Goal: Task Accomplishment & Management: Complete application form

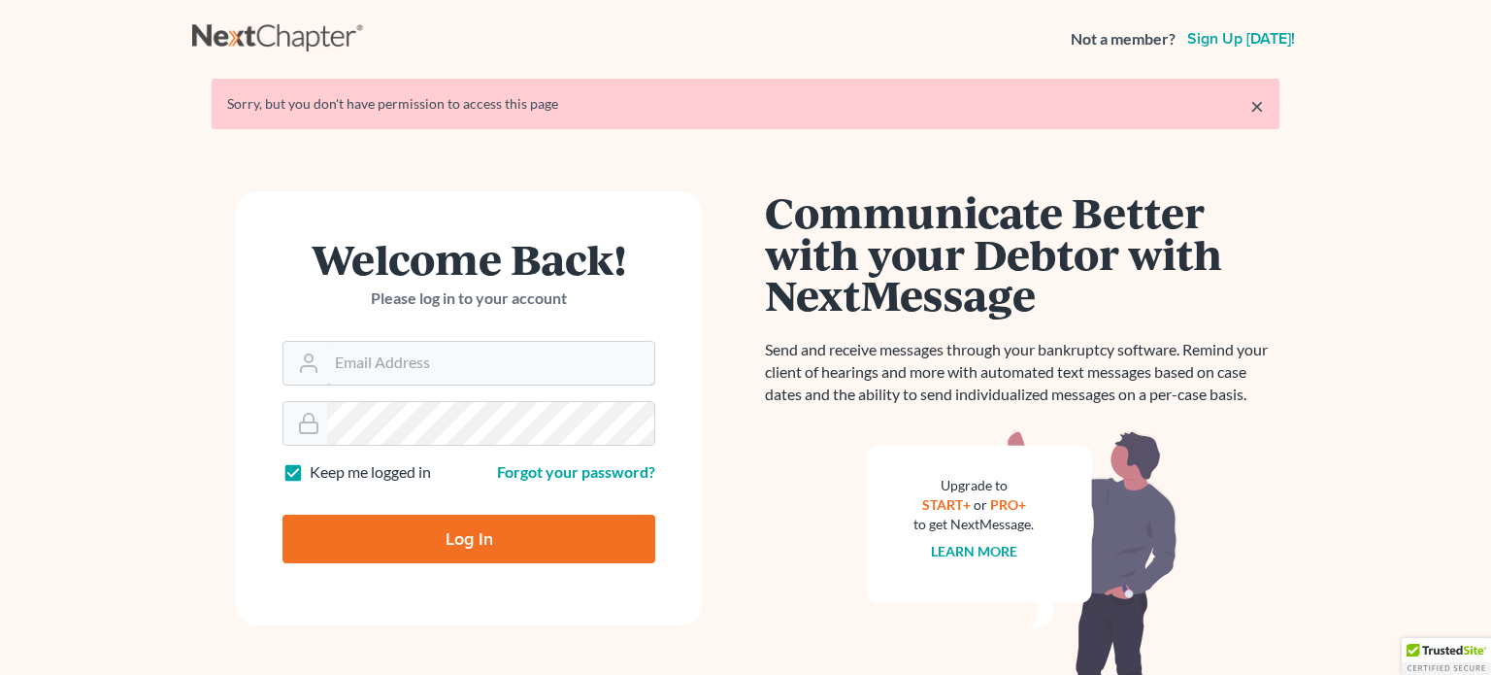
type input "tmstbbs@gmail.com"
click at [464, 547] on input "Log In" at bounding box center [469, 539] width 373 height 49
type input "Thinking..."
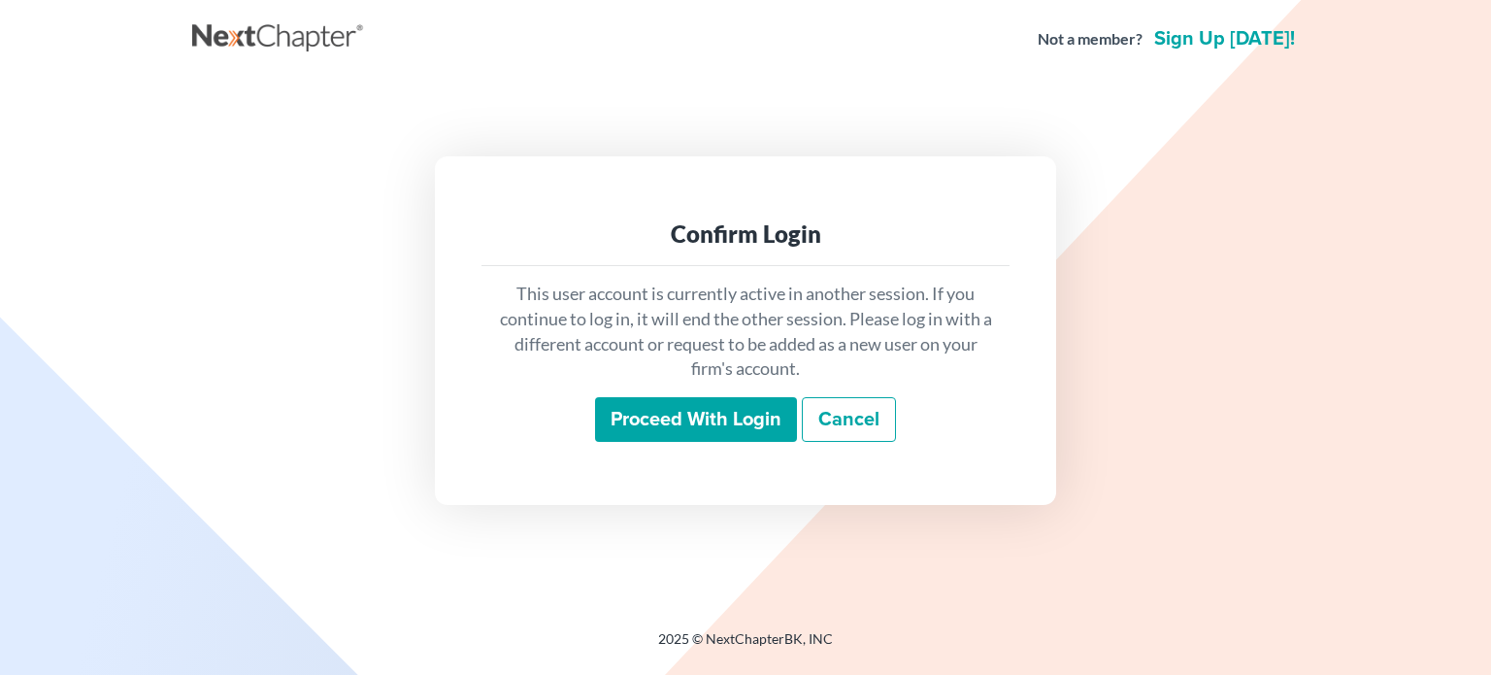
click at [690, 400] on input "Proceed with login" at bounding box center [696, 419] width 202 height 45
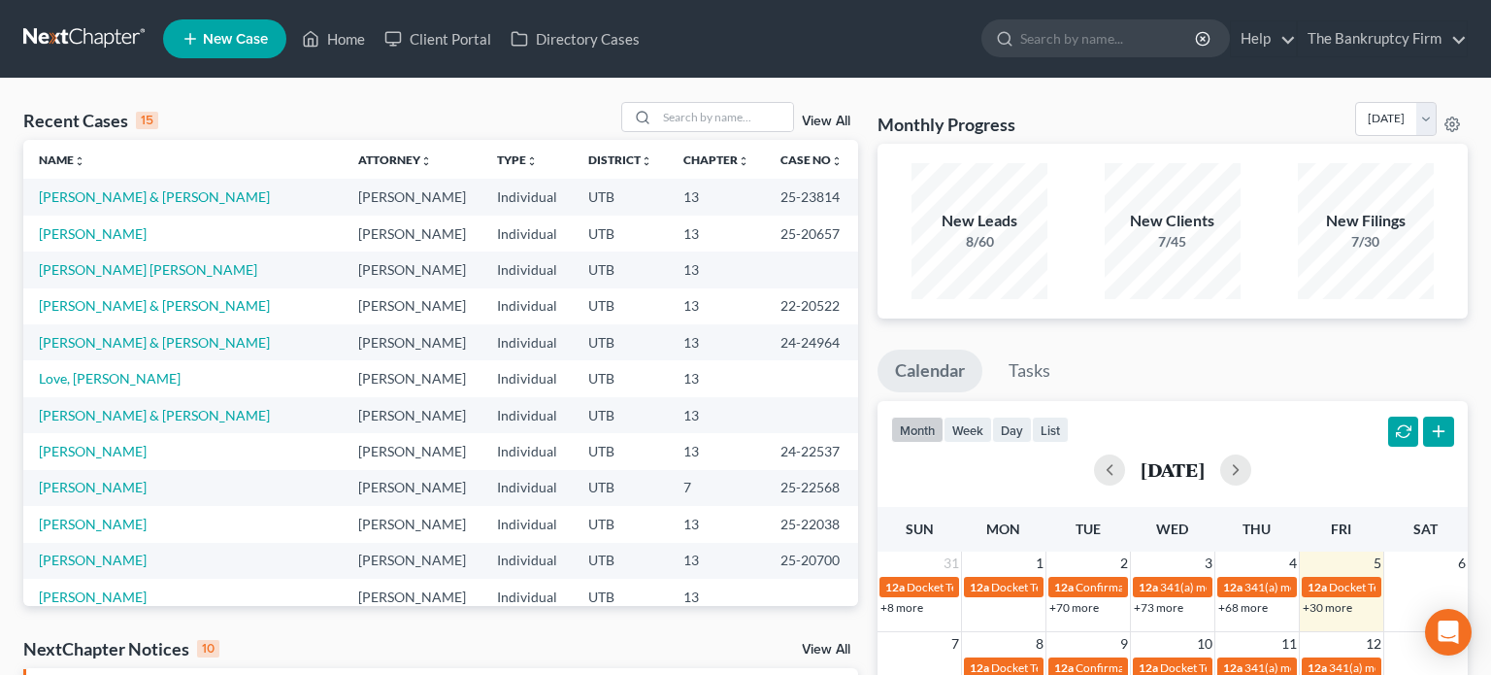
click at [816, 116] on link "View All" at bounding box center [826, 122] width 49 height 14
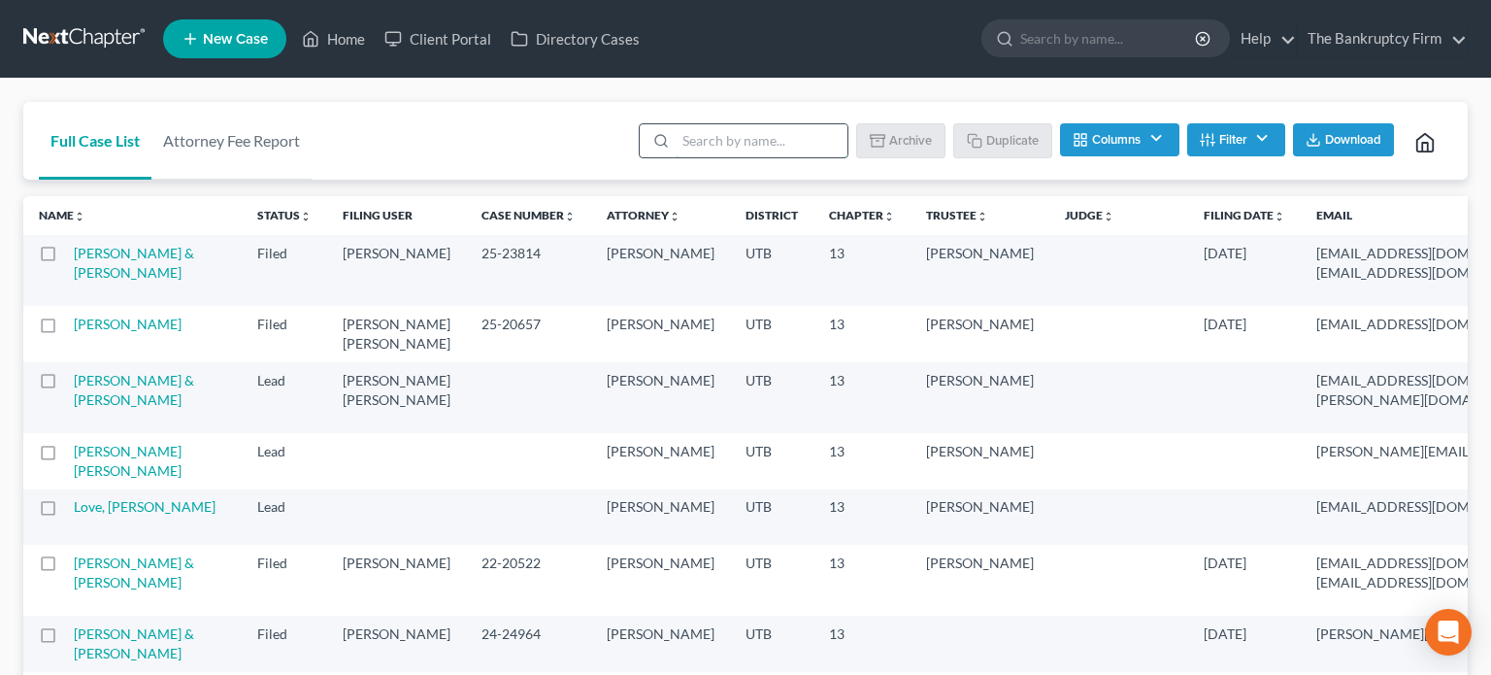
click at [735, 137] on input "search" at bounding box center [762, 140] width 172 height 33
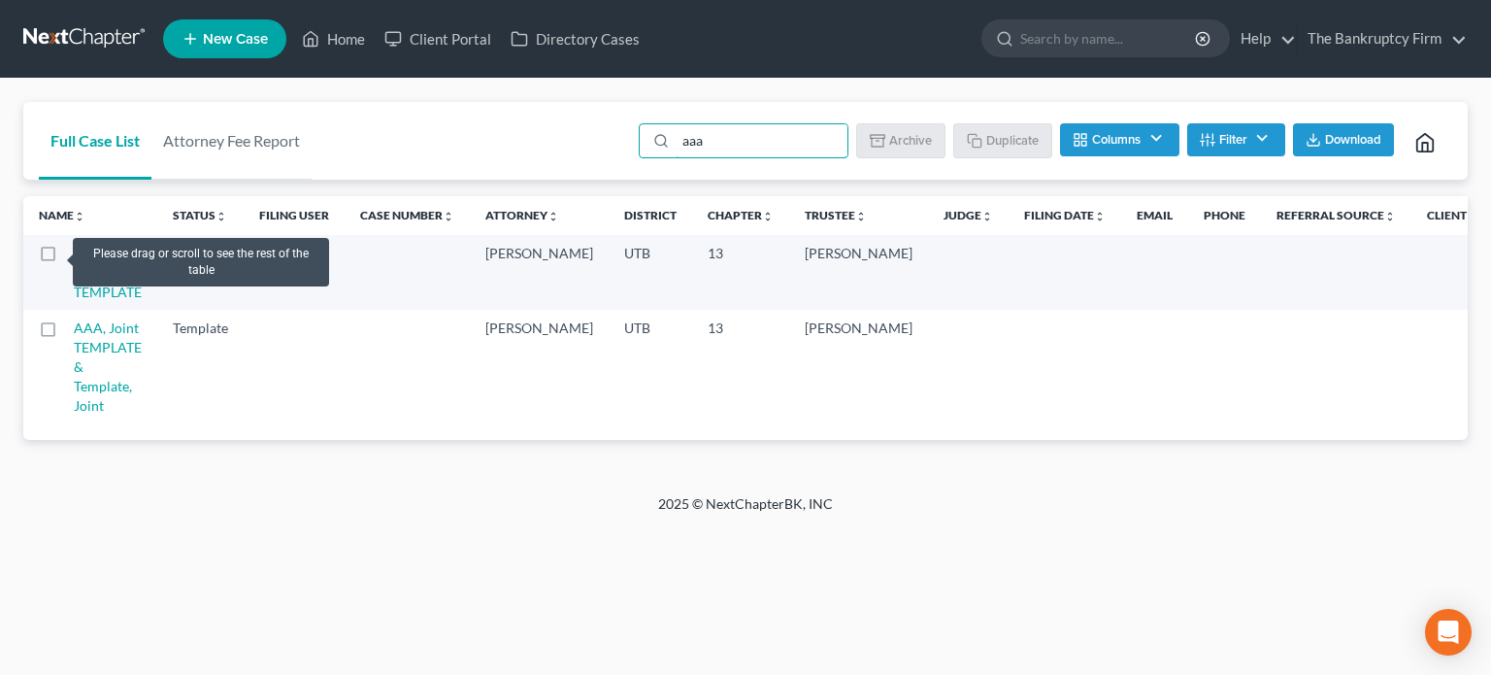
click at [66, 258] on label at bounding box center [66, 258] width 0 height 0
type input "aaa"
click at [74, 254] on input "checkbox" at bounding box center [80, 250] width 13 height 13
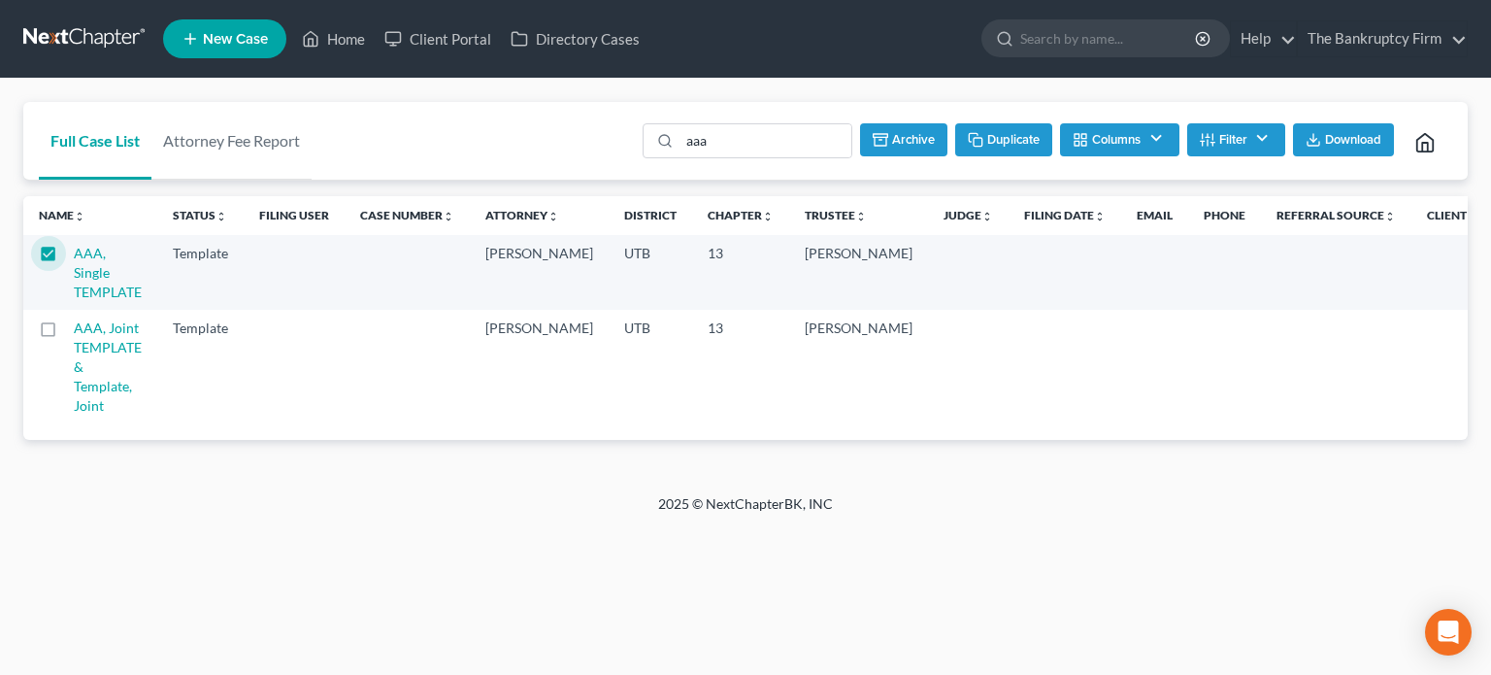
click at [998, 138] on button "Duplicate" at bounding box center [1003, 139] width 97 height 33
checkbox input "false"
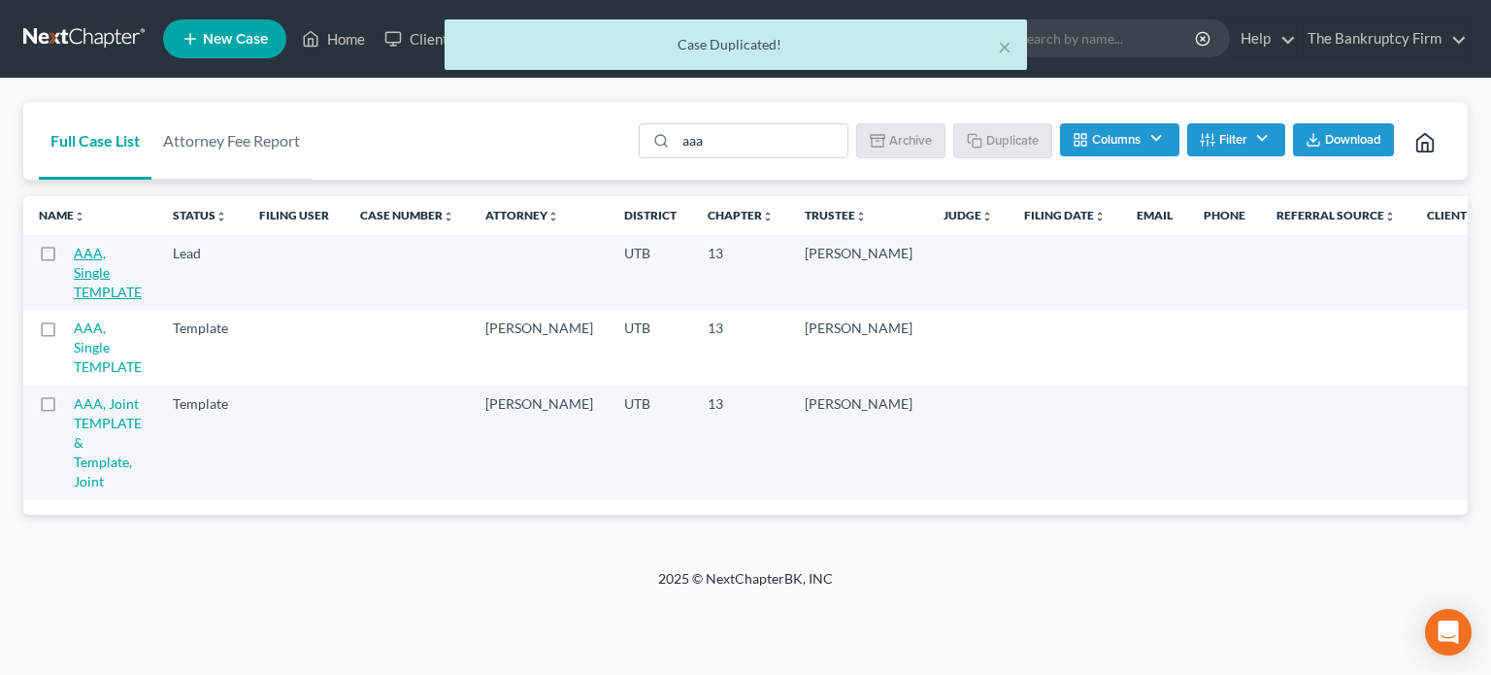
click at [87, 268] on link "AAA, Single TEMPLATE" at bounding box center [108, 272] width 68 height 55
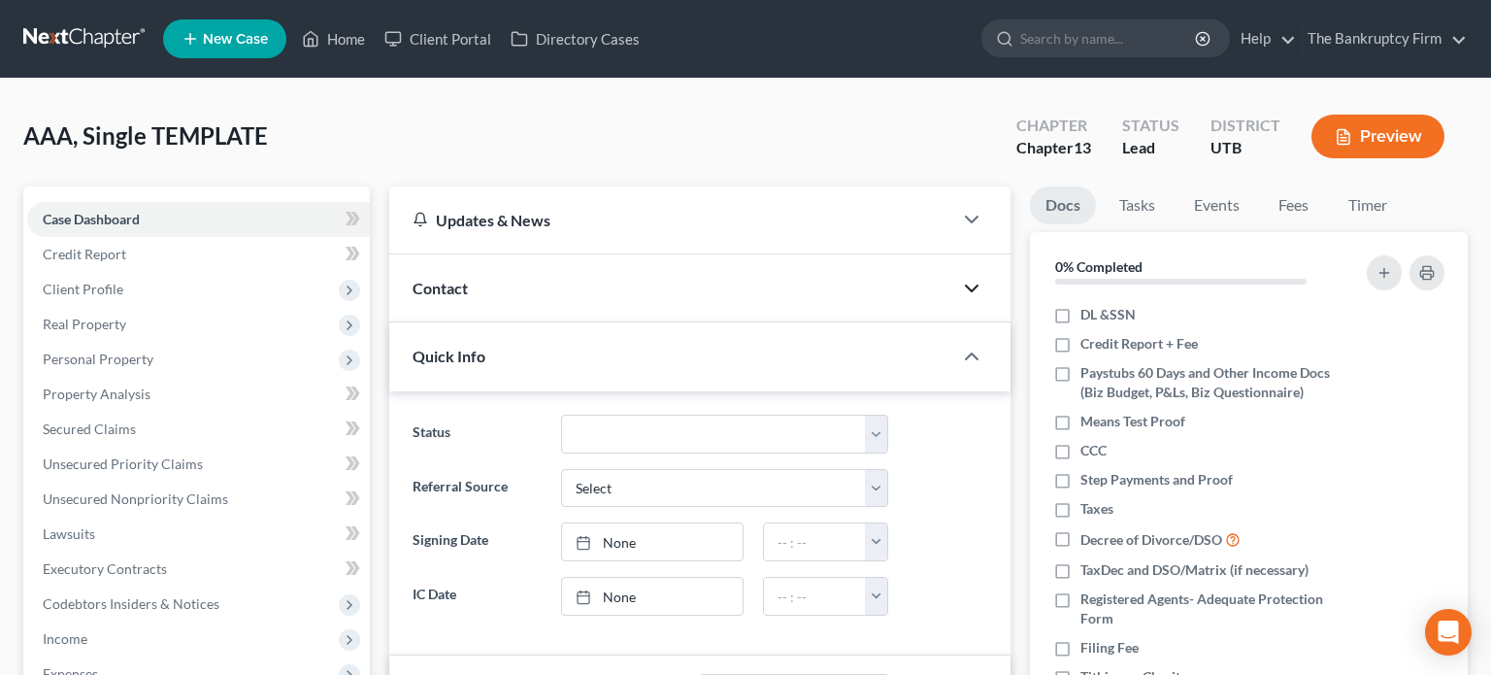
click at [973, 295] on icon "button" at bounding box center [971, 288] width 23 height 23
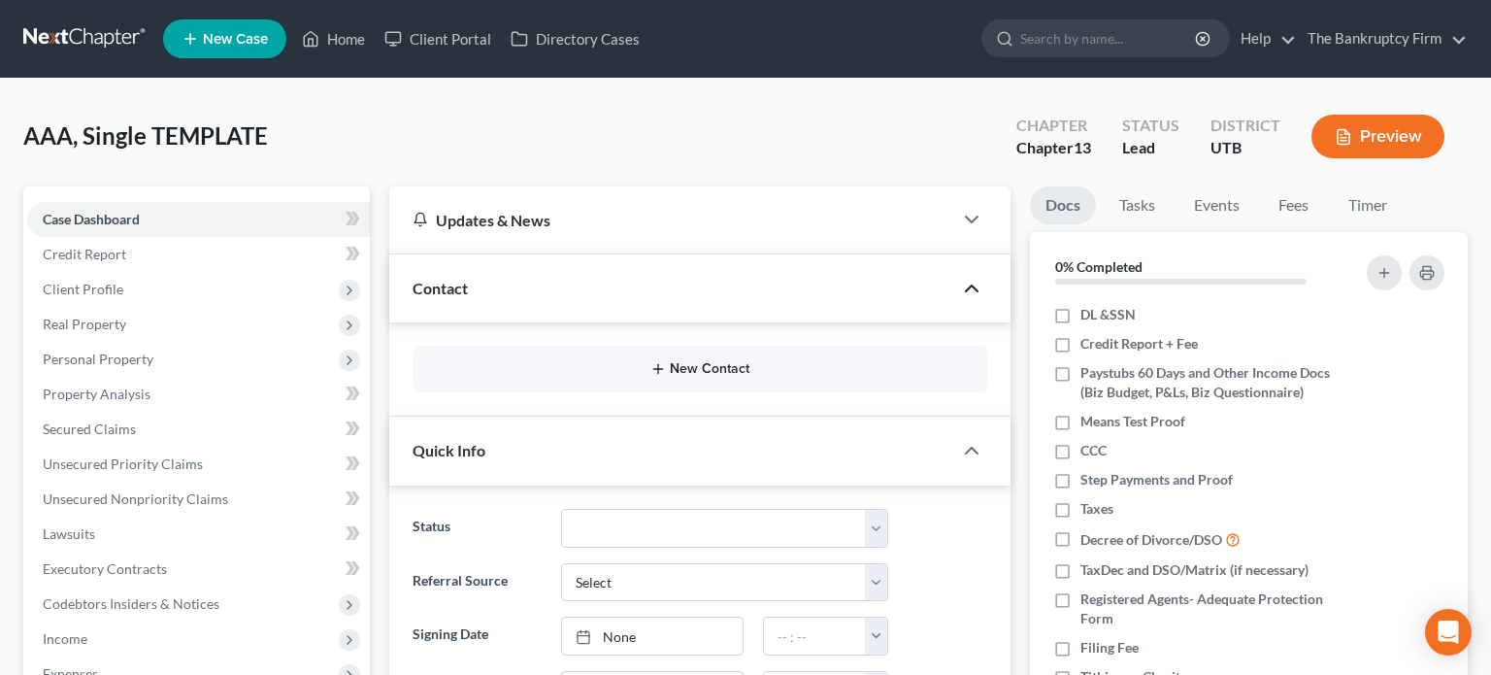
click at [682, 367] on button "New Contact" at bounding box center [700, 369] width 544 height 16
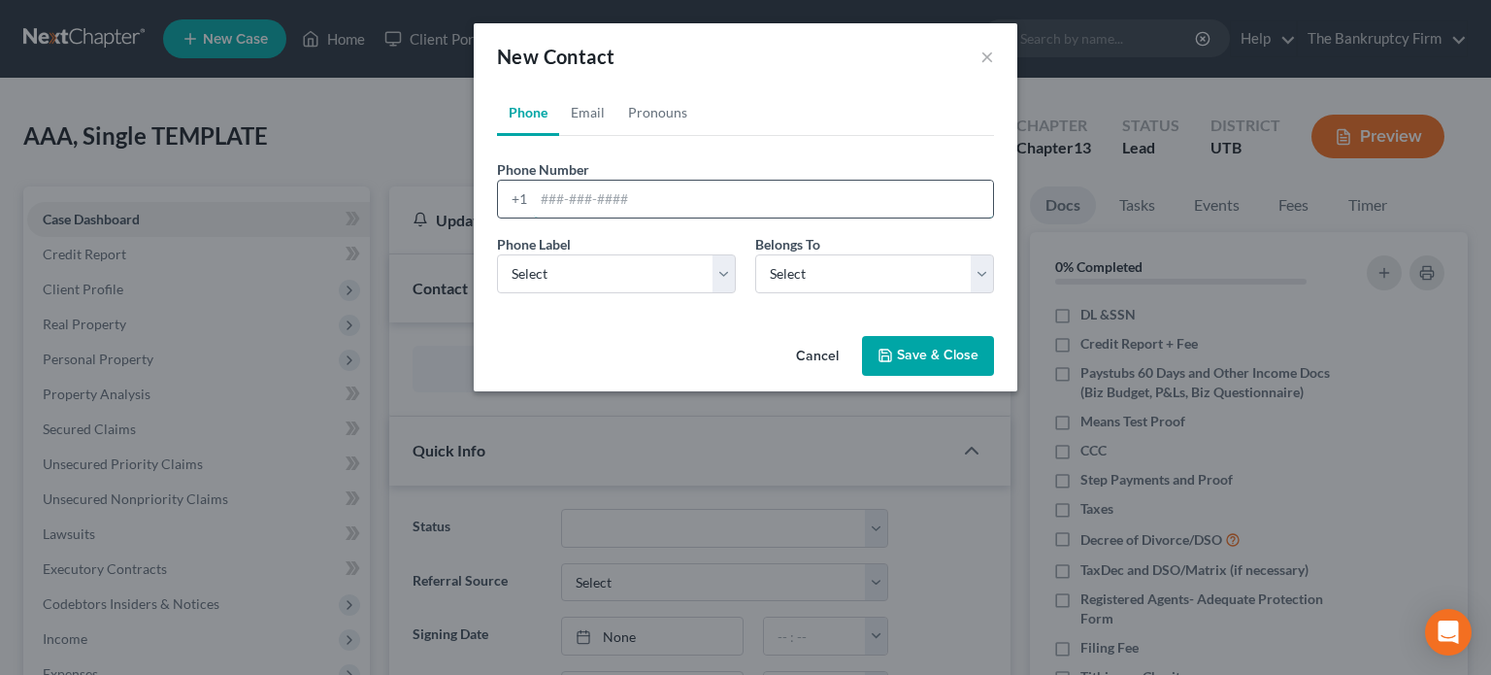
click at [613, 201] on input "tel" at bounding box center [763, 199] width 459 height 37
type input "385-226-1338"
click at [725, 281] on select "Select Mobile Home Work Other" at bounding box center [616, 273] width 239 height 39
select select "0"
click at [497, 254] on select "Select Mobile Home Work Other" at bounding box center [616, 273] width 239 height 39
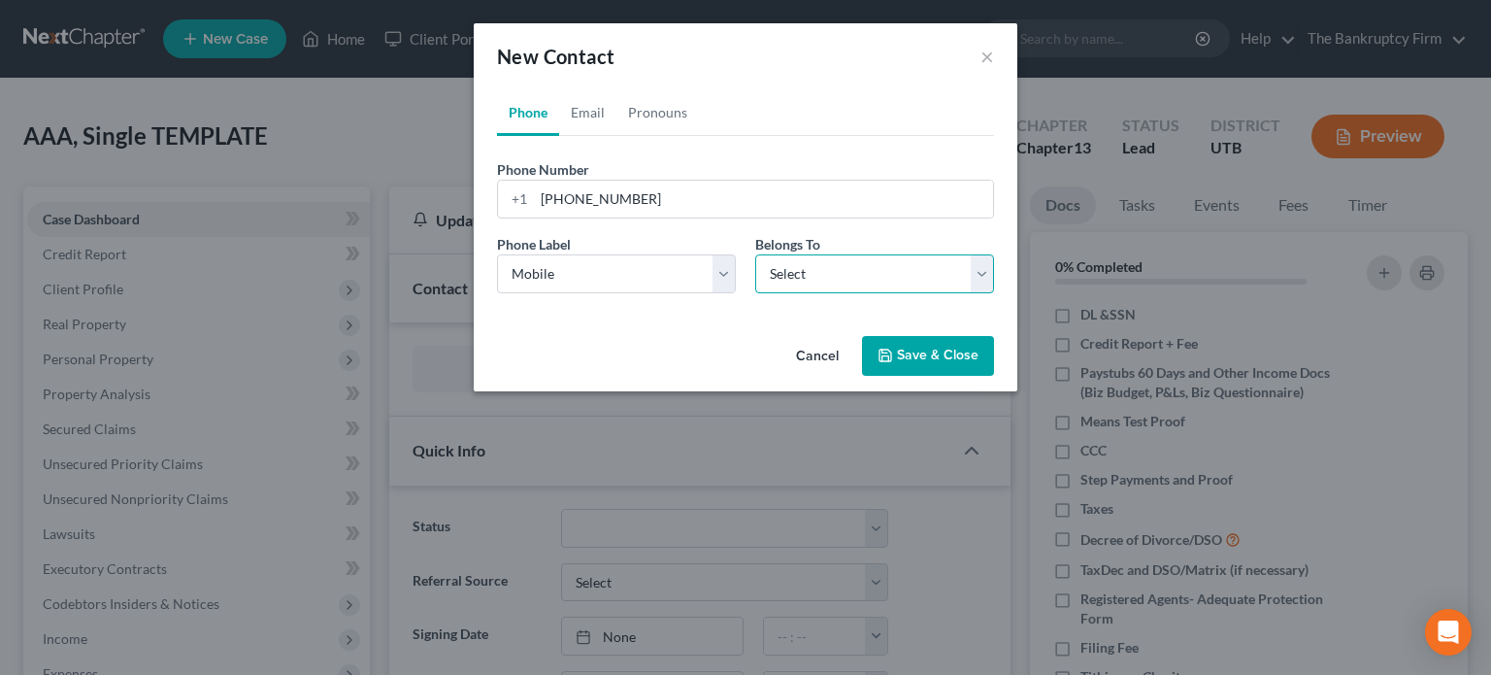
click at [802, 283] on select "Select Client Other" at bounding box center [874, 273] width 239 height 39
select select "0"
click at [755, 254] on select "Select Client Other" at bounding box center [874, 273] width 239 height 39
select select "0"
click at [601, 120] on link "Email" at bounding box center [587, 112] width 57 height 47
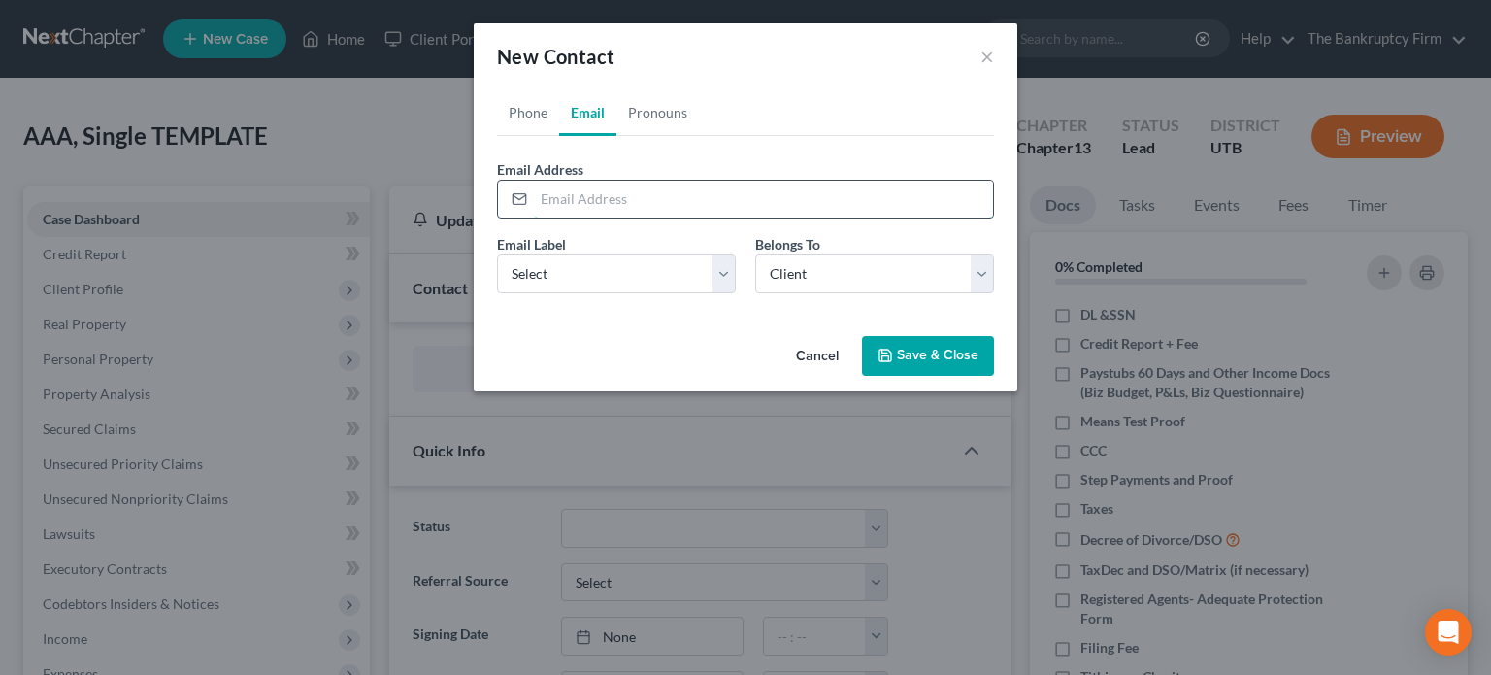
click at [601, 196] on input "email" at bounding box center [763, 199] width 459 height 37
click at [586, 200] on input "cochran.cp@" at bounding box center [763, 199] width 459 height 37
click at [682, 196] on input "cochrane.cp@" at bounding box center [763, 199] width 459 height 37
type input "[EMAIL_ADDRESS][DOMAIN_NAME]"
click at [639, 275] on select "Select Home Work Other" at bounding box center [616, 273] width 239 height 39
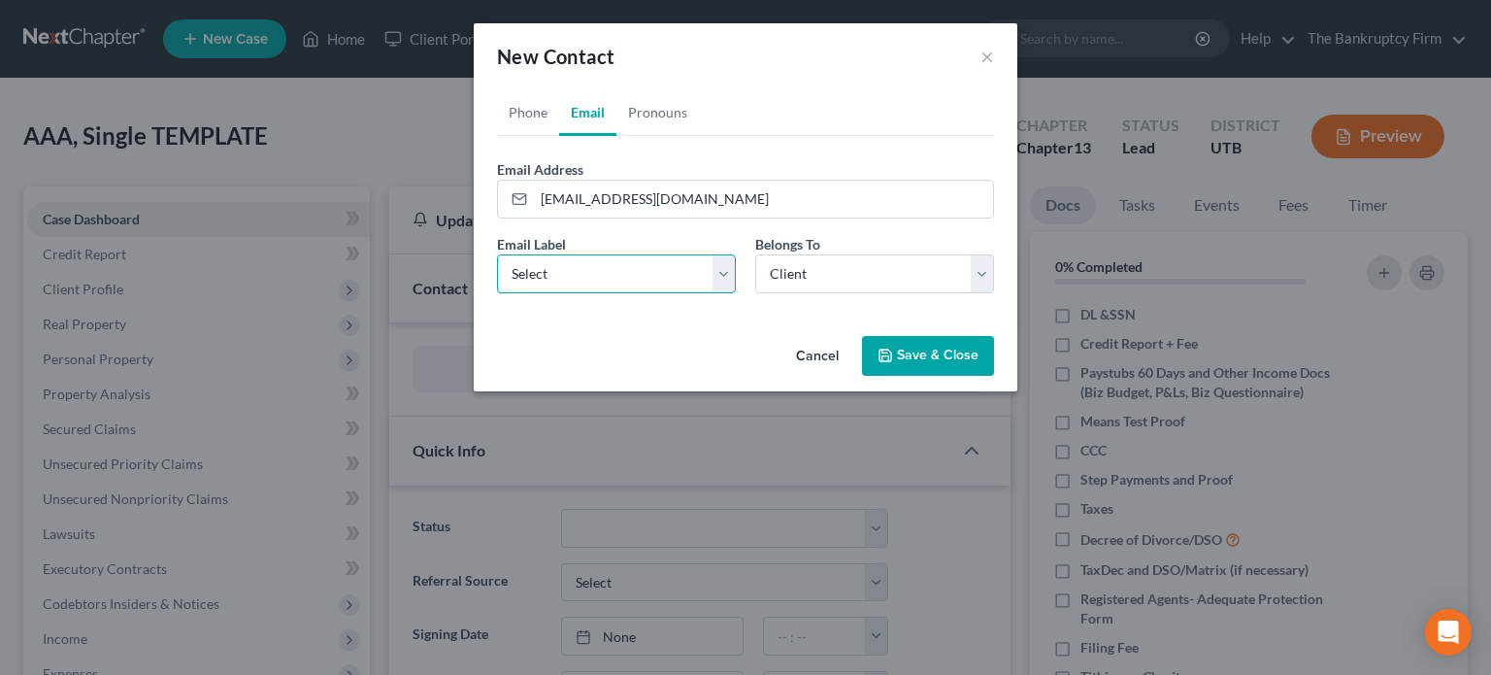
select select "1"
click at [497, 254] on select "Select Home Work Other" at bounding box center [616, 273] width 239 height 39
click at [929, 358] on button "Save & Close" at bounding box center [928, 356] width 132 height 41
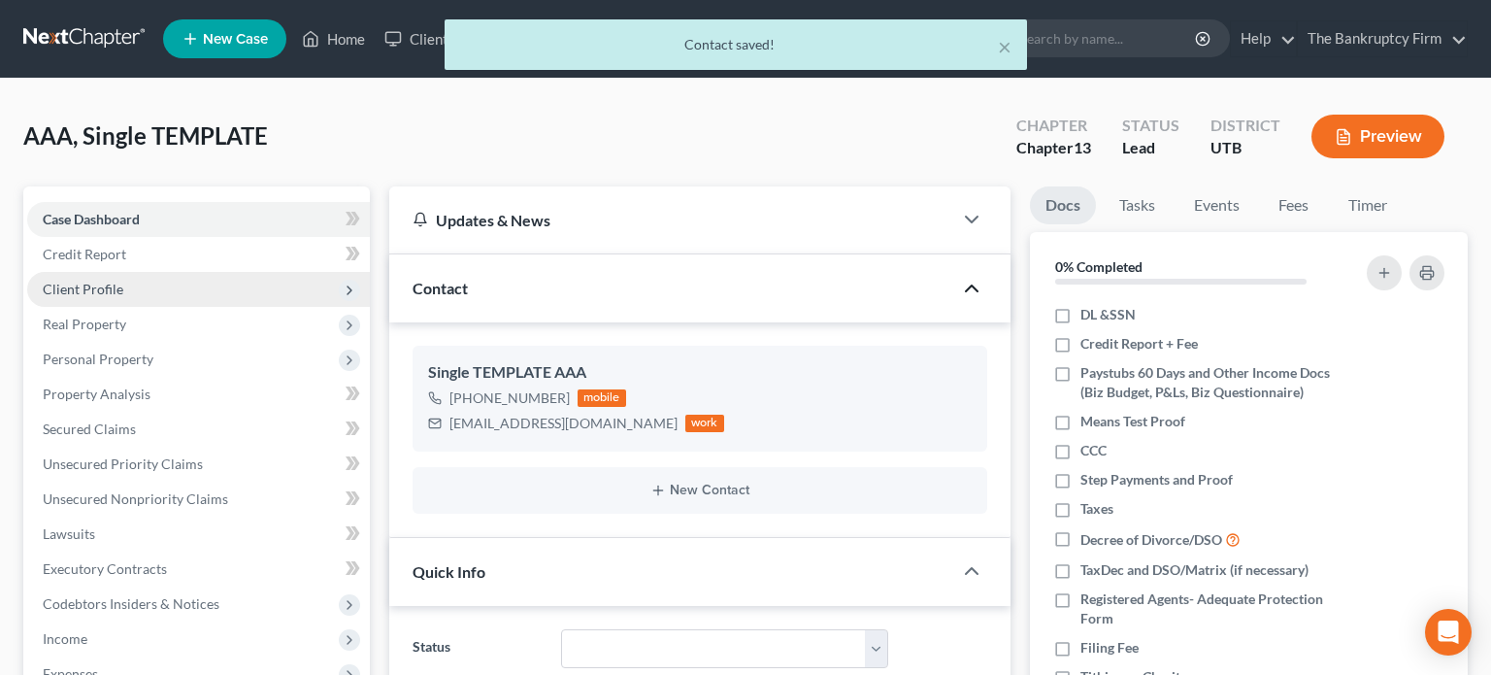
click at [134, 280] on span "Client Profile" at bounding box center [198, 289] width 343 height 35
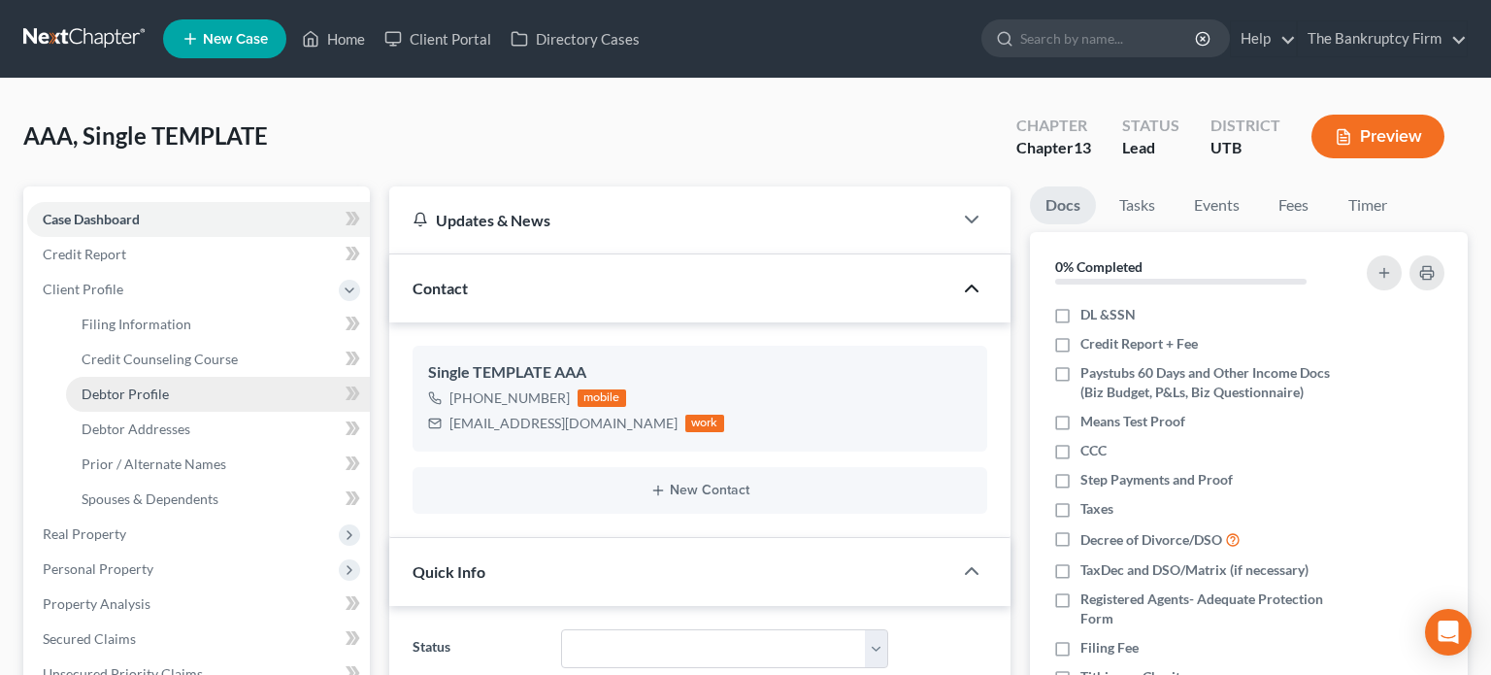
click at [149, 389] on span "Debtor Profile" at bounding box center [125, 393] width 87 height 17
select select "1"
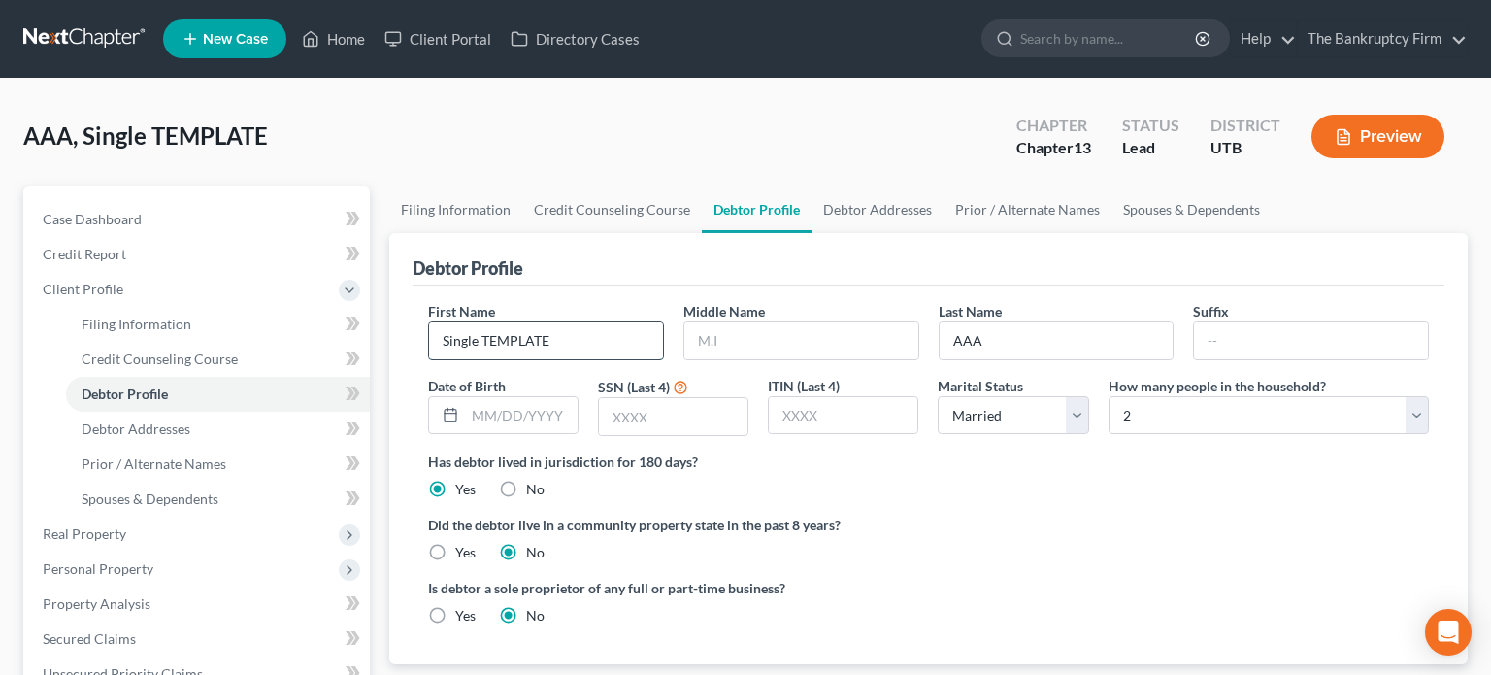
click at [548, 335] on input "Single TEMPLATE" at bounding box center [546, 340] width 234 height 37
type input "S"
type input "Corey"
type input "Patrick"
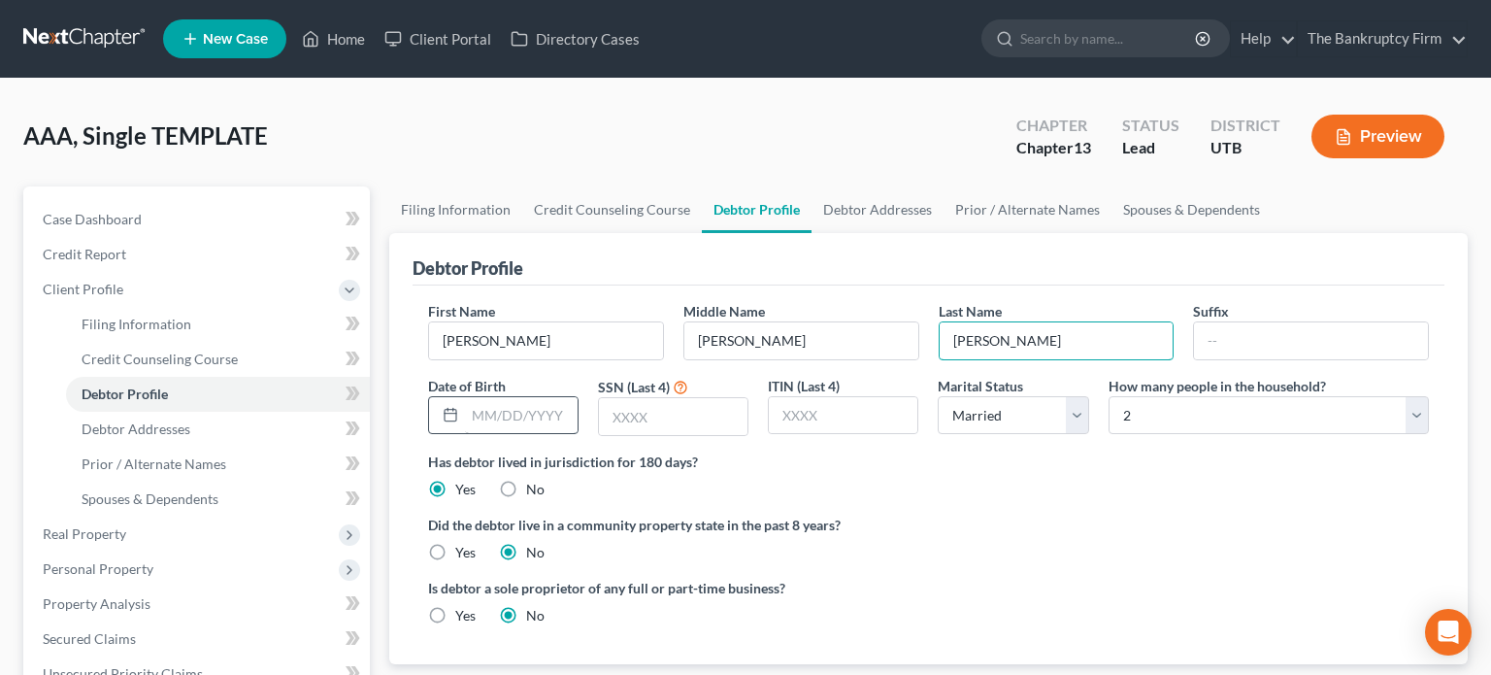
type input "Hansen"
click at [538, 406] on input "text" at bounding box center [521, 415] width 113 height 37
type input "06/141979"
click at [673, 413] on input "text" at bounding box center [673, 416] width 149 height 37
type input "0194"
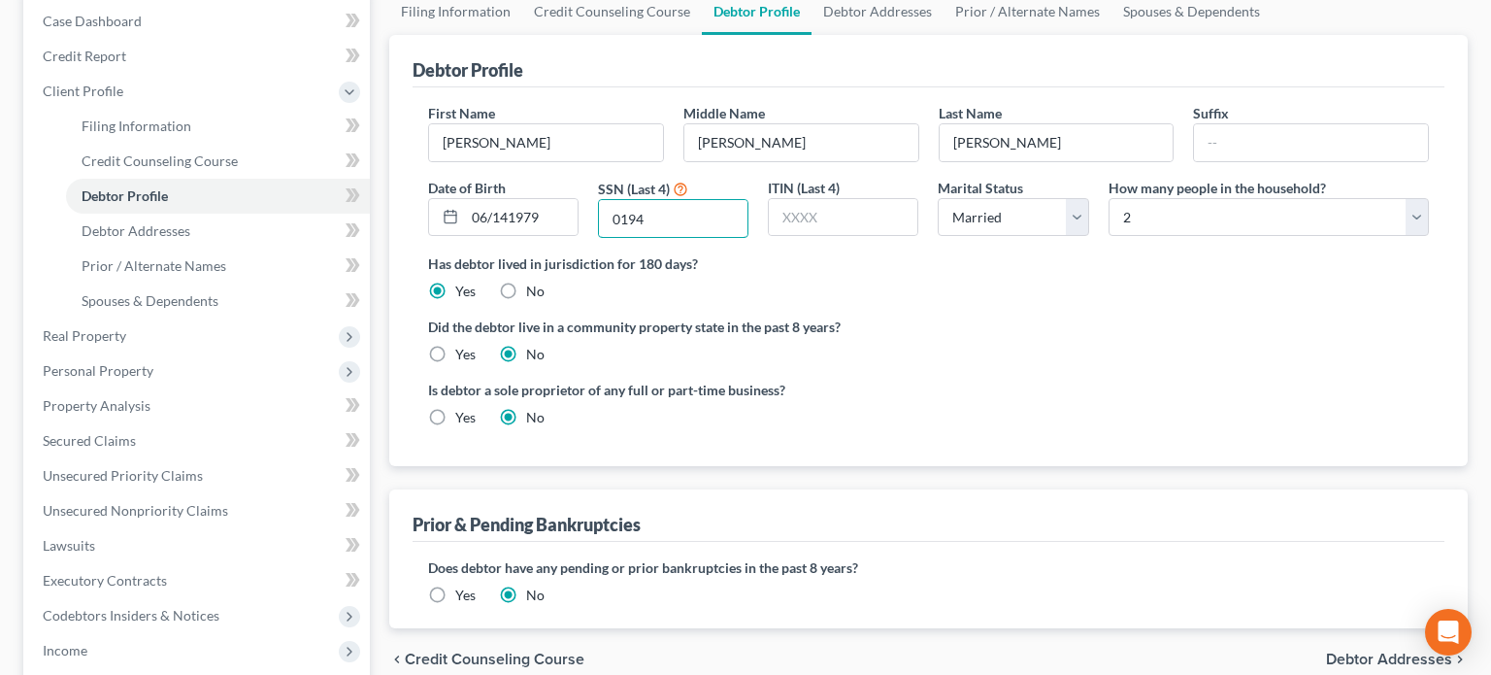
scroll to position [200, 0]
click at [155, 133] on link "Filing Information" at bounding box center [218, 124] width 304 height 35
select select "1"
select select "0"
select select "3"
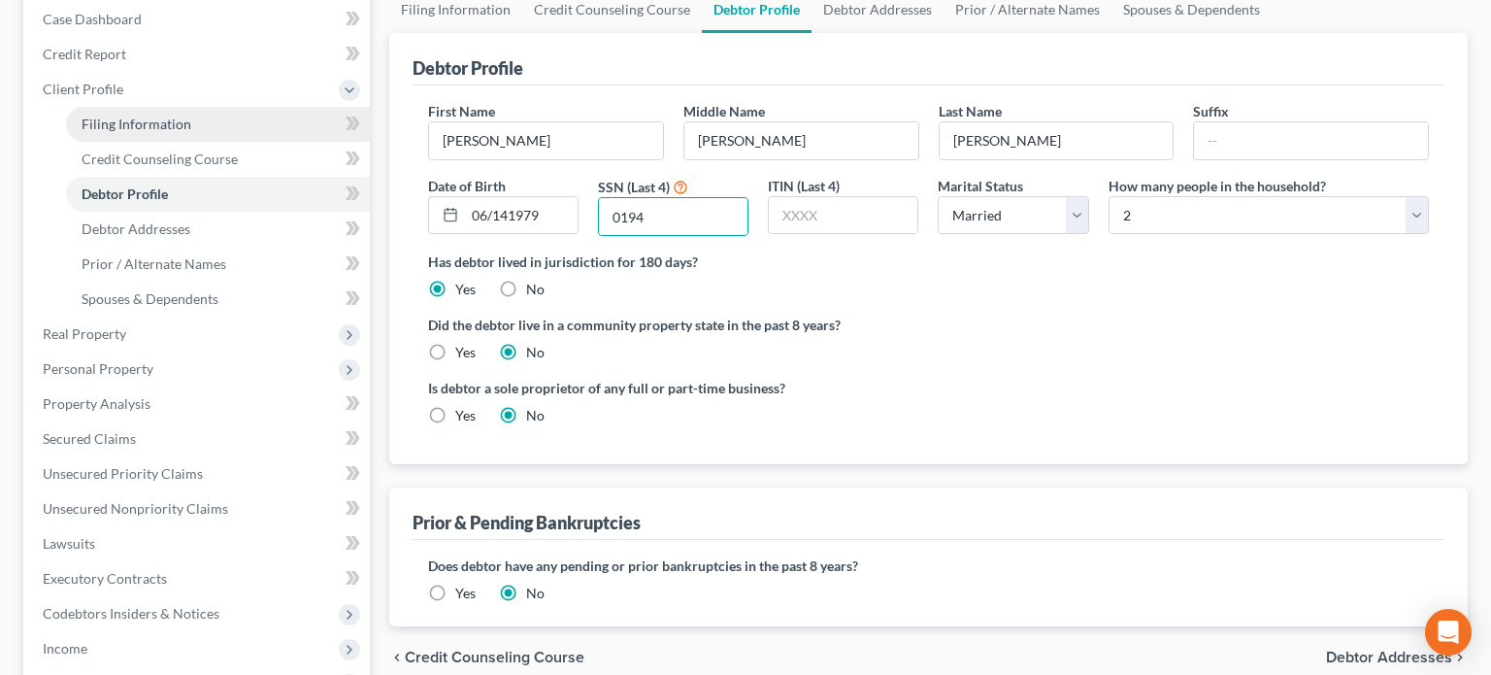
select select "81"
select select "0"
select select "46"
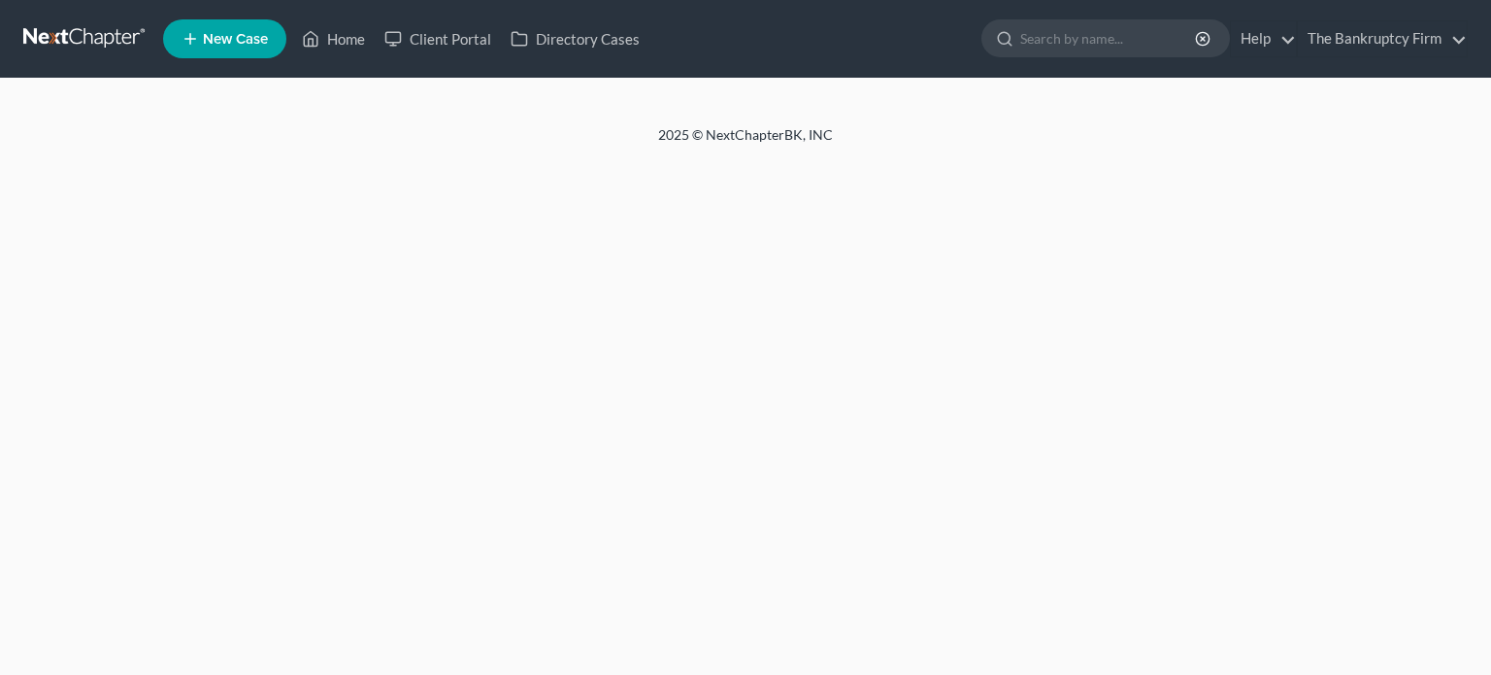
select select "1"
select select "0"
select select "3"
select select "81"
select select "0"
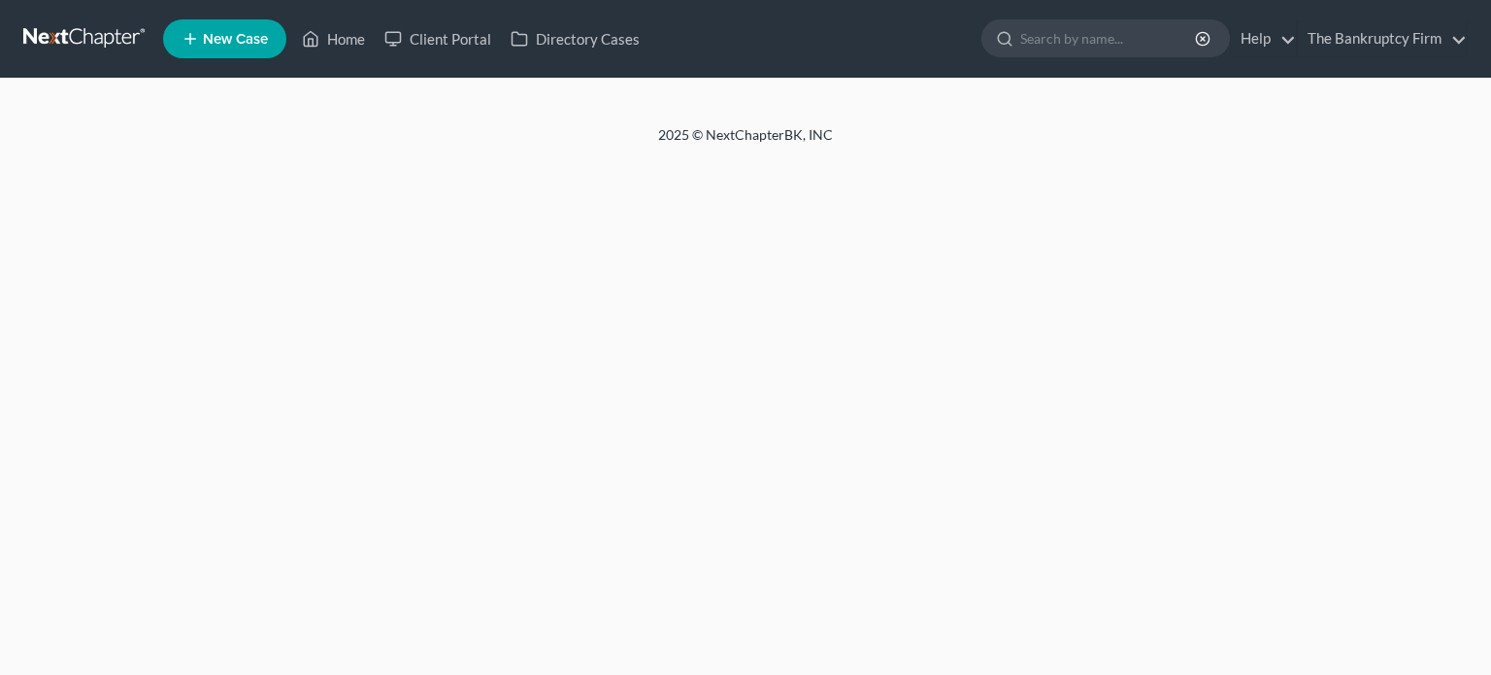
select select "46"
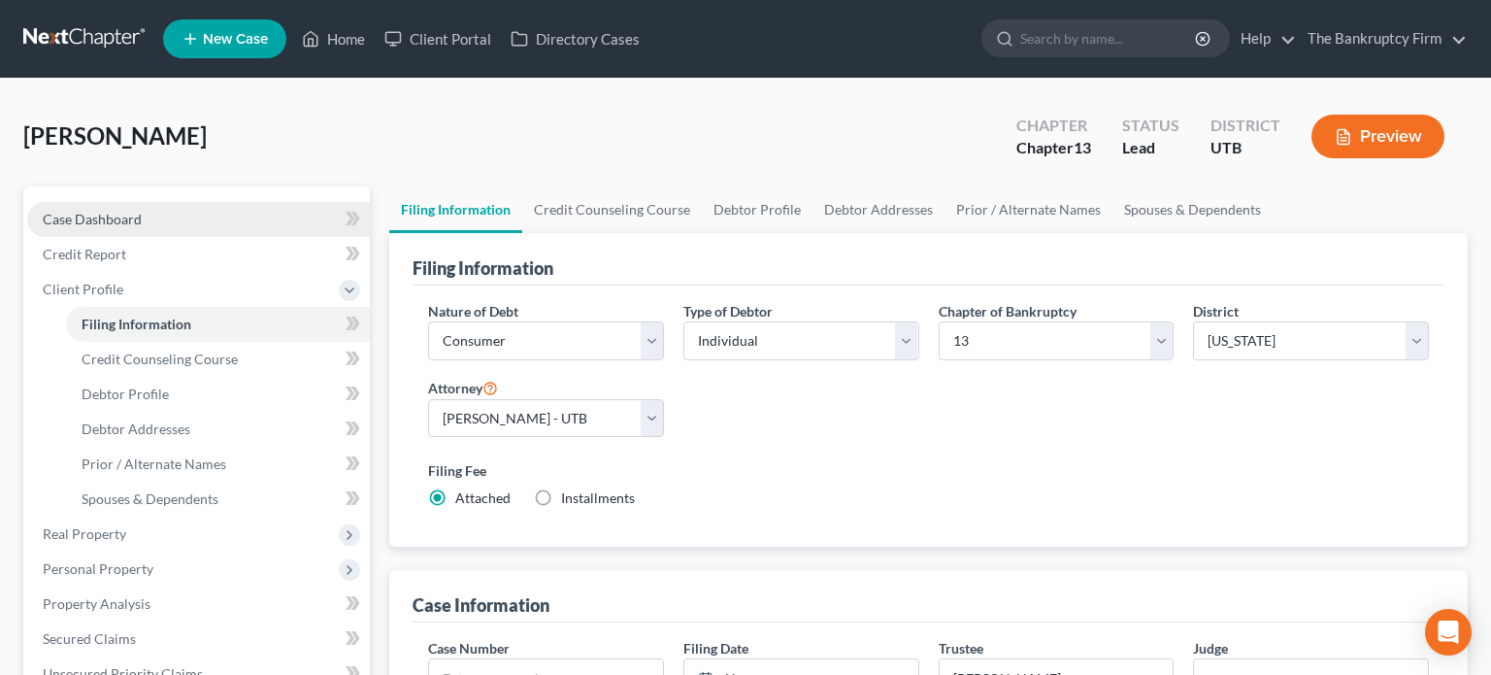
click at [111, 222] on span "Case Dashboard" at bounding box center [92, 219] width 99 height 17
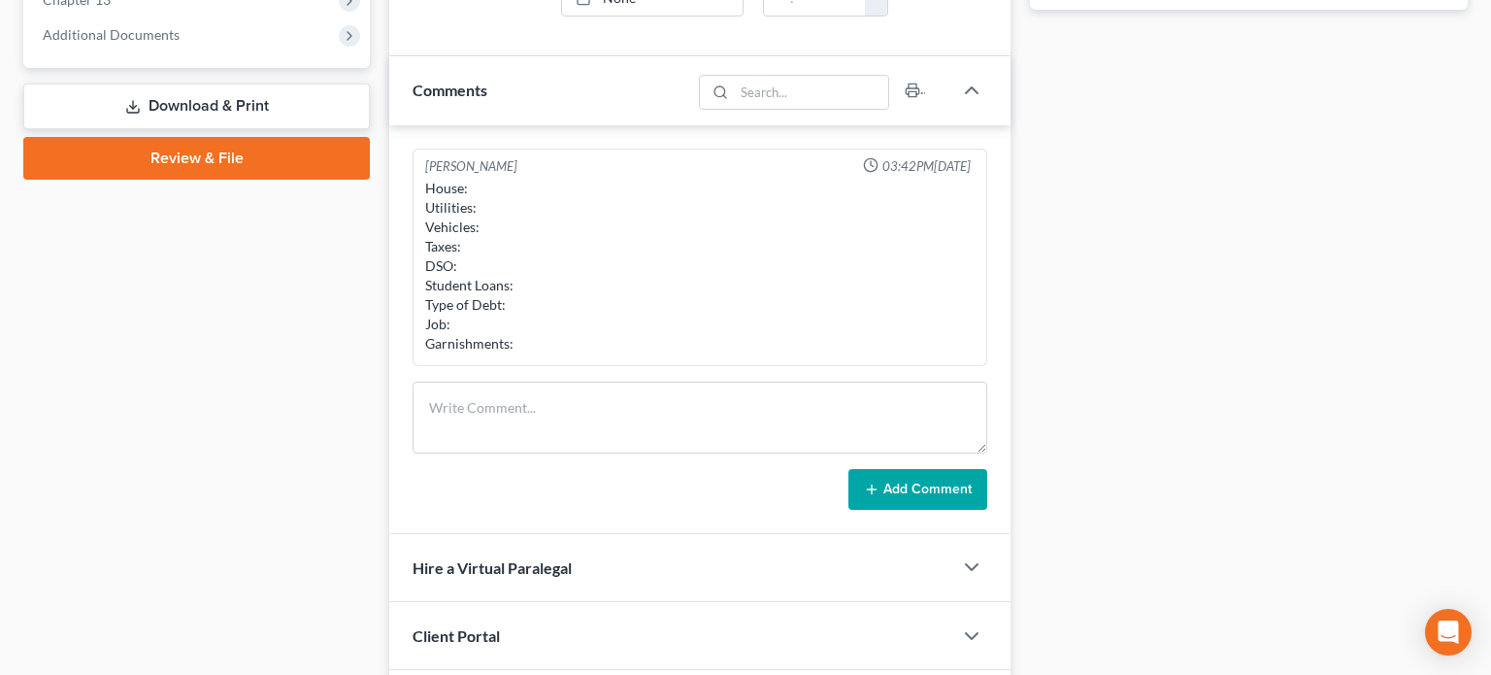
scroll to position [830, 0]
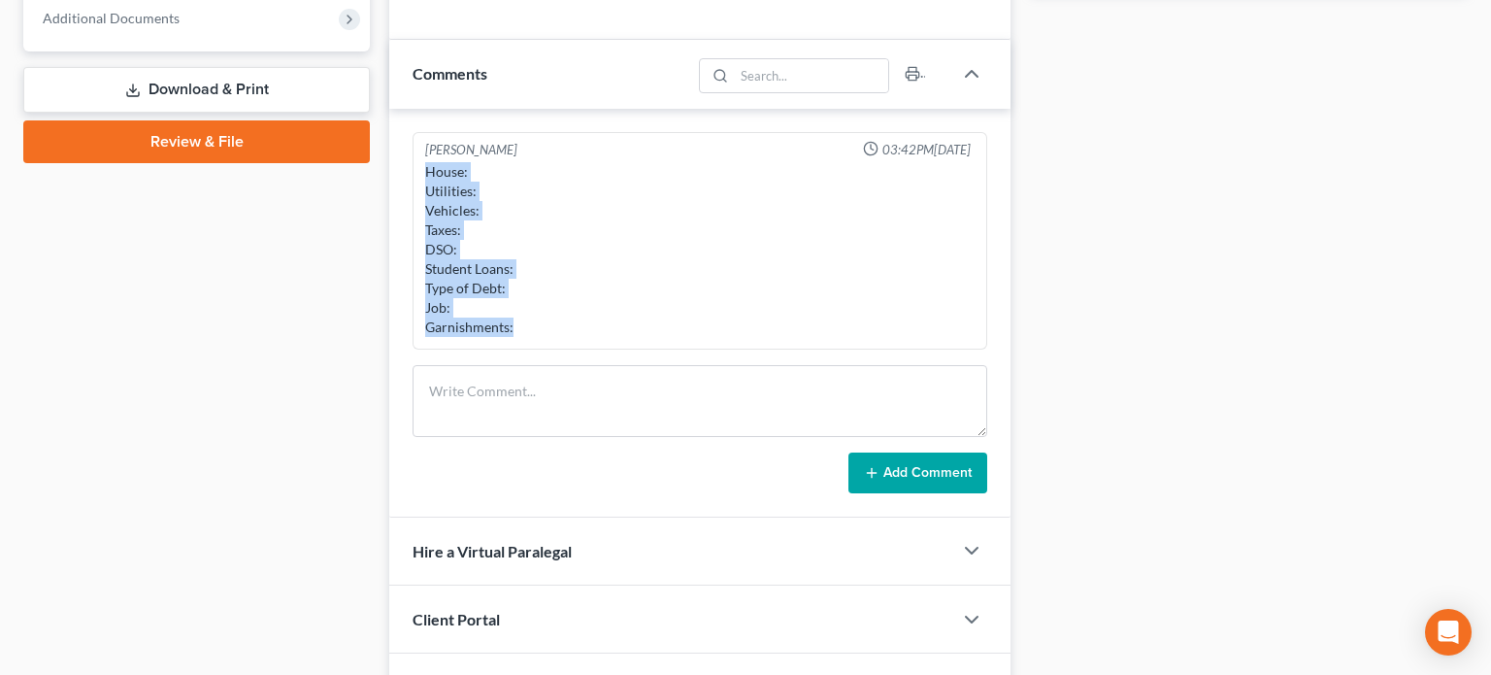
drag, startPoint x: 424, startPoint y: 164, endPoint x: 540, endPoint y: 340, distance: 210.3
click at [540, 340] on div "[PERSON_NAME] 03:42PM[DATE] House: Utilities: Vehicles: Taxes: DSO: Student Loa…" at bounding box center [700, 241] width 575 height 218
copy div "House: Utilities: Vehicles: Taxes: DSO: Student Loans: Type of Debt: Job: Garni…"
click at [514, 392] on textarea at bounding box center [700, 401] width 575 height 72
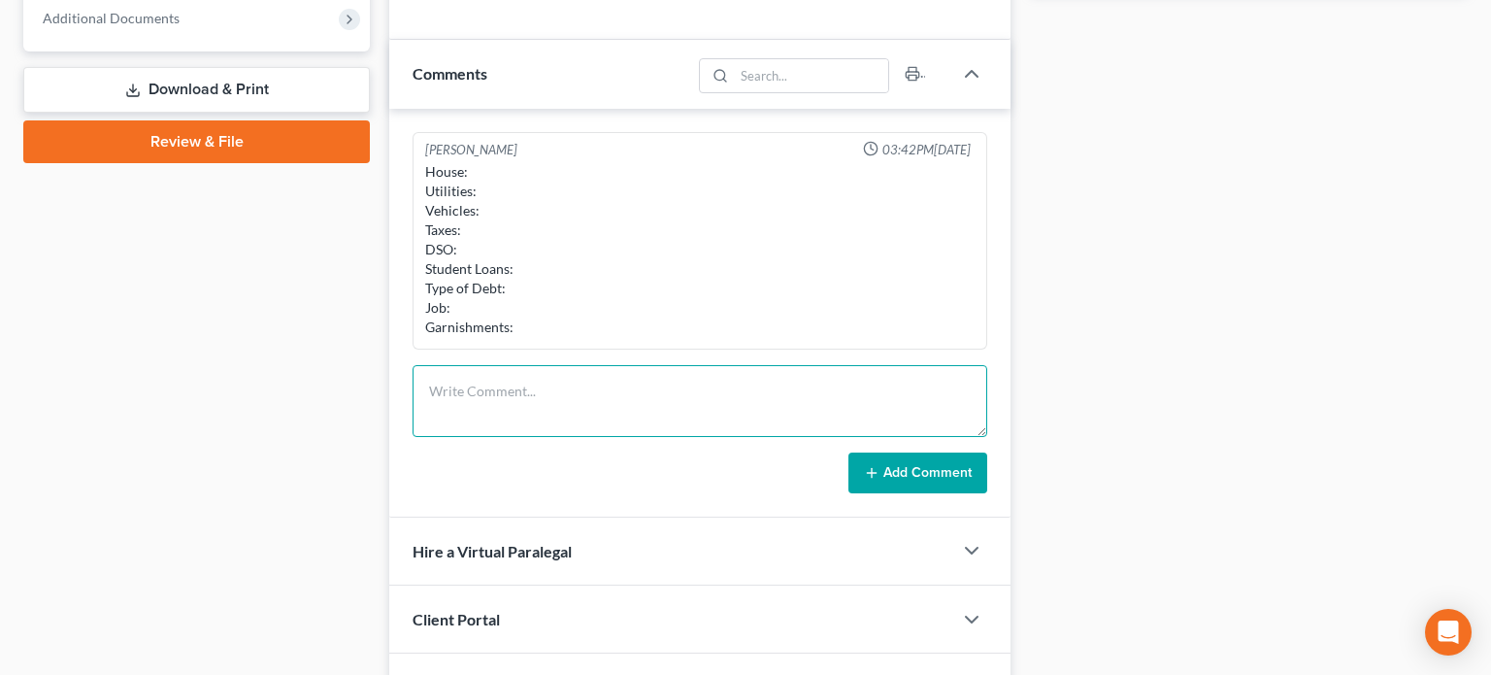
paste textarea "House: Utilities: Vehicles: Taxes: DSO: Student Loans: Type of Debt: Job: Garni…"
click at [514, 392] on textarea "House: Utilities: Vehicles: Taxes: DSO: Student Loans: Type of Debt: Job: Garni…" at bounding box center [700, 401] width 575 height 72
click at [489, 406] on textarea "House: Rent - behind 2 months Utilities: Vehicles: Taxes: DSO: Student Loans: T…" at bounding box center [700, 401] width 575 height 72
click at [494, 424] on textarea "House: Rent - behind 2 months Utilities: Behind on electric Vehicles: Taxes: DS…" at bounding box center [700, 401] width 575 height 72
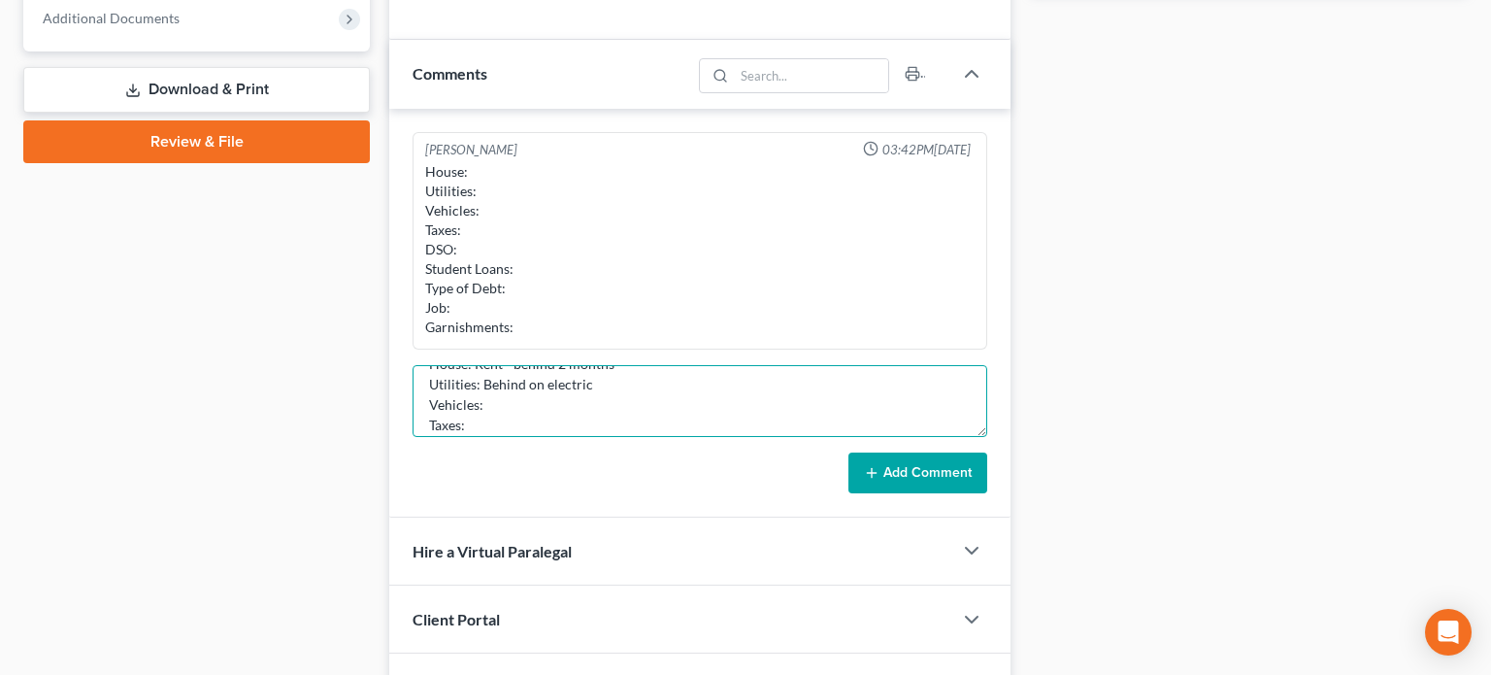
scroll to position [22, 0]
click at [485, 426] on textarea "House: Rent - behind 2 months Utilities: Behind on electric Vehicles: Own Taxes…" at bounding box center [700, 401] width 575 height 72
type textarea "House: Rent - behind 2 months Utilities: Behind on electric Vehicles: Own Taxes…"
click at [523, 393] on textarea "House: Rent - behind 2 months Utilities: Behind on electric Vehicles: Own Taxes…" at bounding box center [700, 401] width 575 height 72
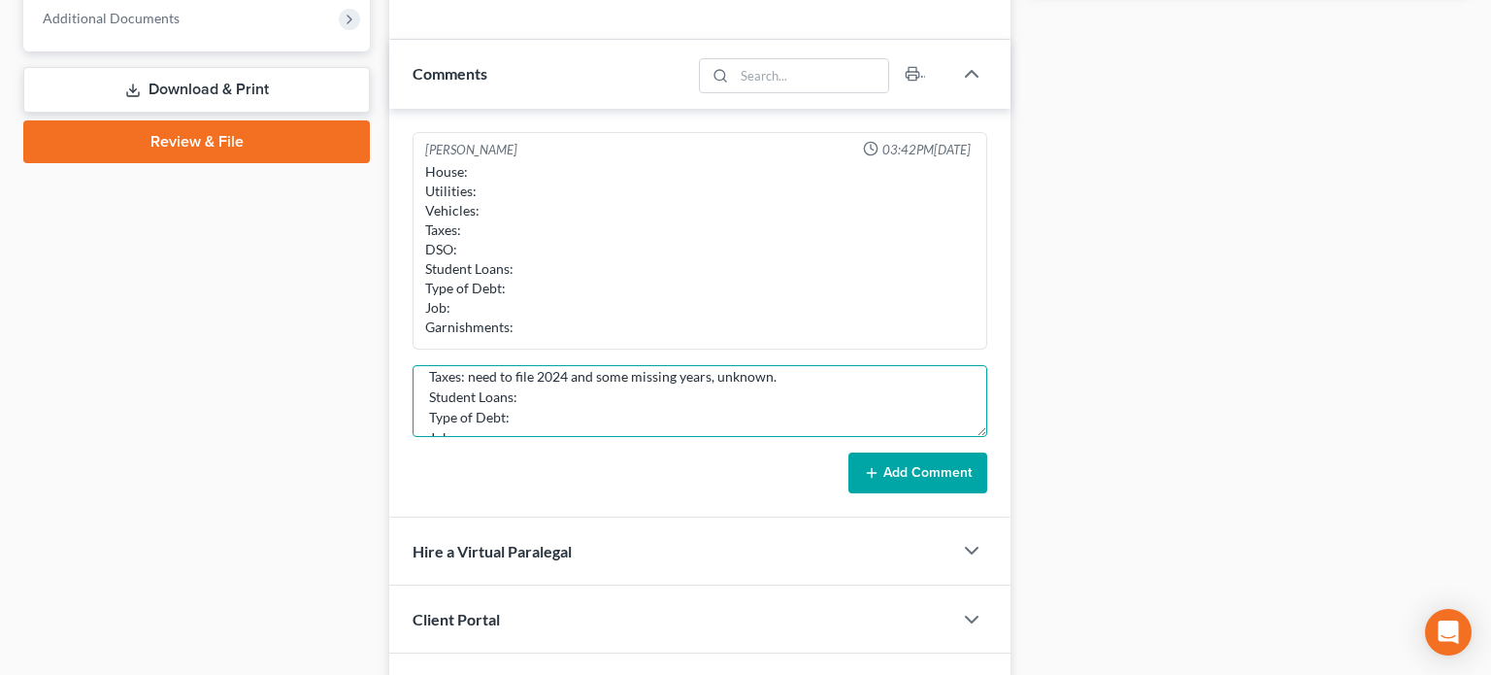
scroll to position [55, 0]
click at [529, 416] on textarea "House: Rent - behind 2 months Utilities: Behind on electric Vehicles: Own Taxes…" at bounding box center [700, 401] width 575 height 72
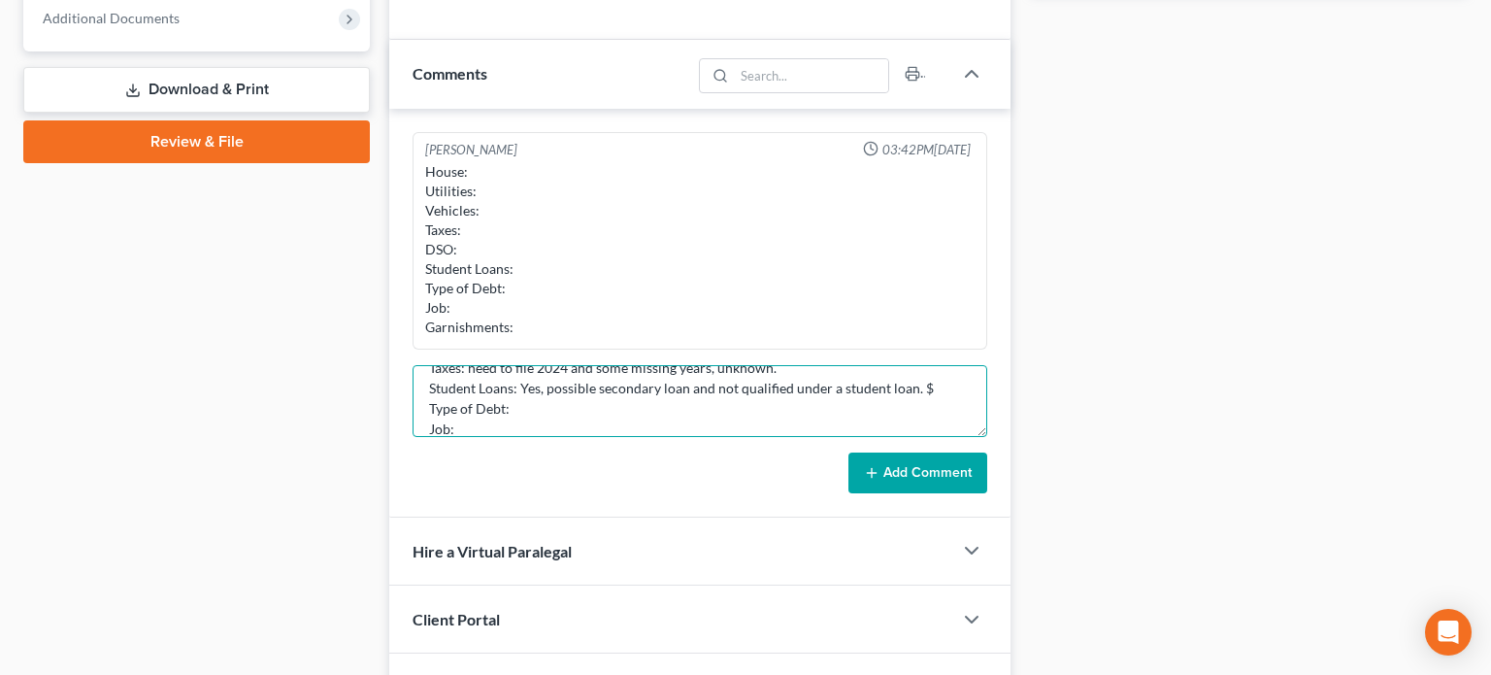
click at [505, 427] on textarea "House: Rent - behind 2 months Utilities: Behind on electric Vehicles: Own Taxes…" at bounding box center [700, 401] width 575 height 72
click at [606, 403] on textarea "House: Rent - behind 2 months Utilities: Behind on electric Vehicles: Own Taxes…" at bounding box center [700, 401] width 575 height 72
click at [929, 389] on textarea "House: Rent - behind 2 months Utilities: Behind on electric Vehicles: Own Taxes…" at bounding box center [700, 401] width 575 height 72
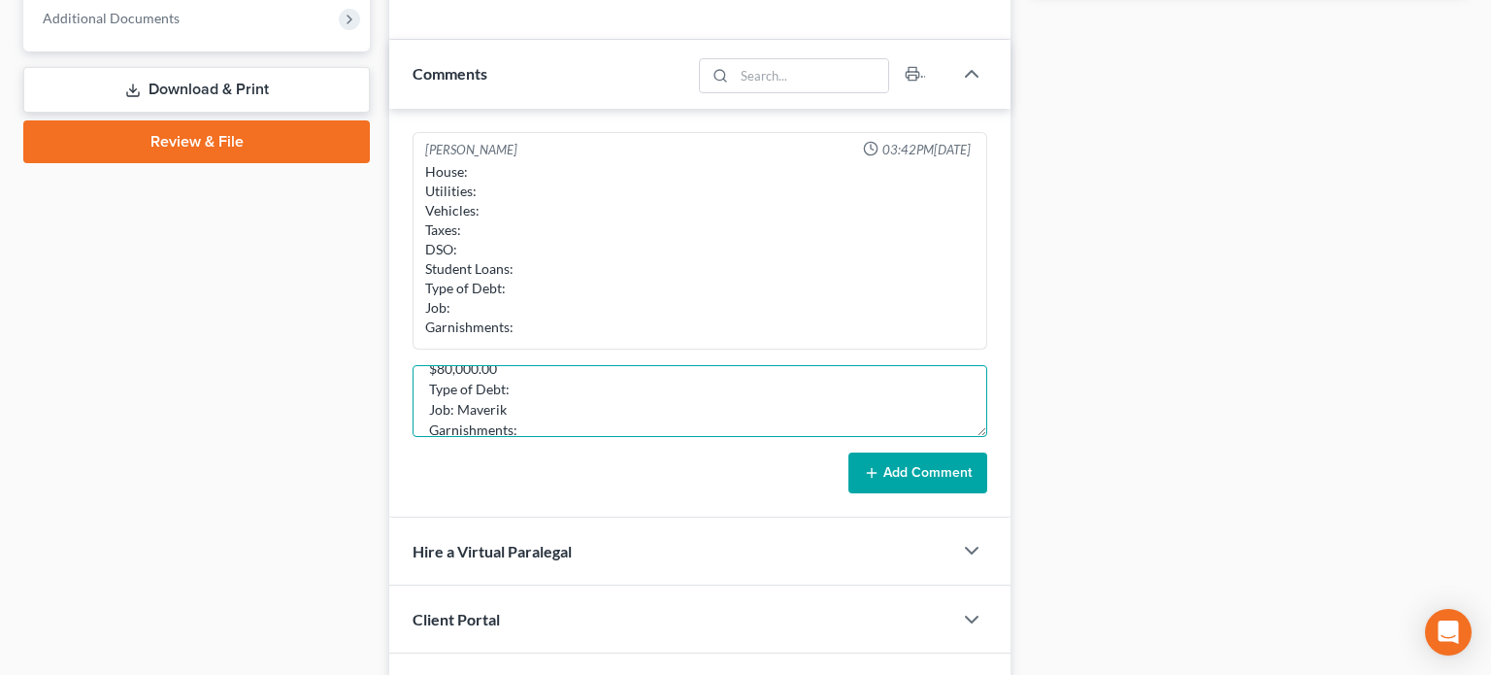
scroll to position [122, 0]
click at [527, 391] on textarea "House: Rent - behind 2 months Utilities: Behind on electric Vehicles: Own Taxes…" at bounding box center [700, 401] width 575 height 72
click at [527, 411] on textarea "House: Rent - behind 2 months Utilities: Behind on electric Vehicles: Own Taxes…" at bounding box center [700, 401] width 575 height 72
type textarea "House: Rent - behind 2 months Utilities: Behind on electric Vehicles: Own Taxes…"
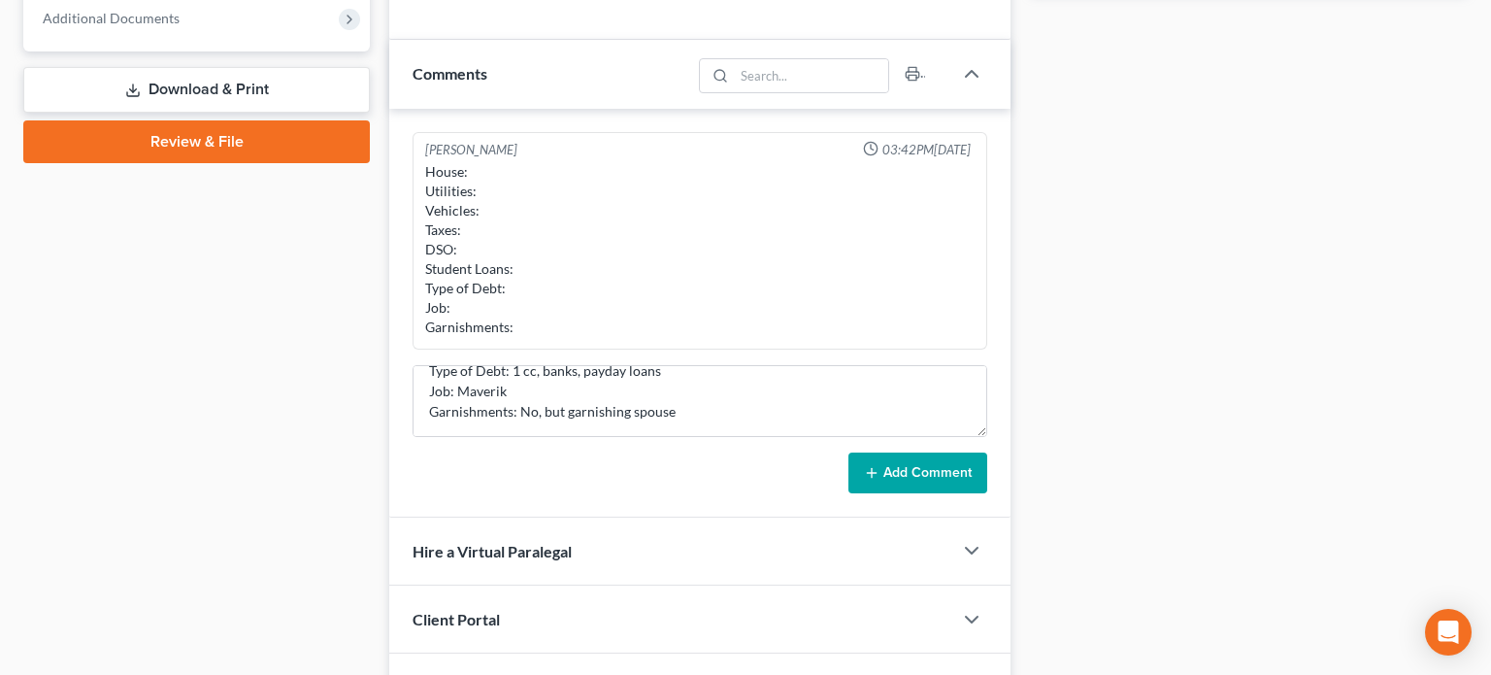
click at [910, 482] on button "Add Comment" at bounding box center [917, 472] width 139 height 41
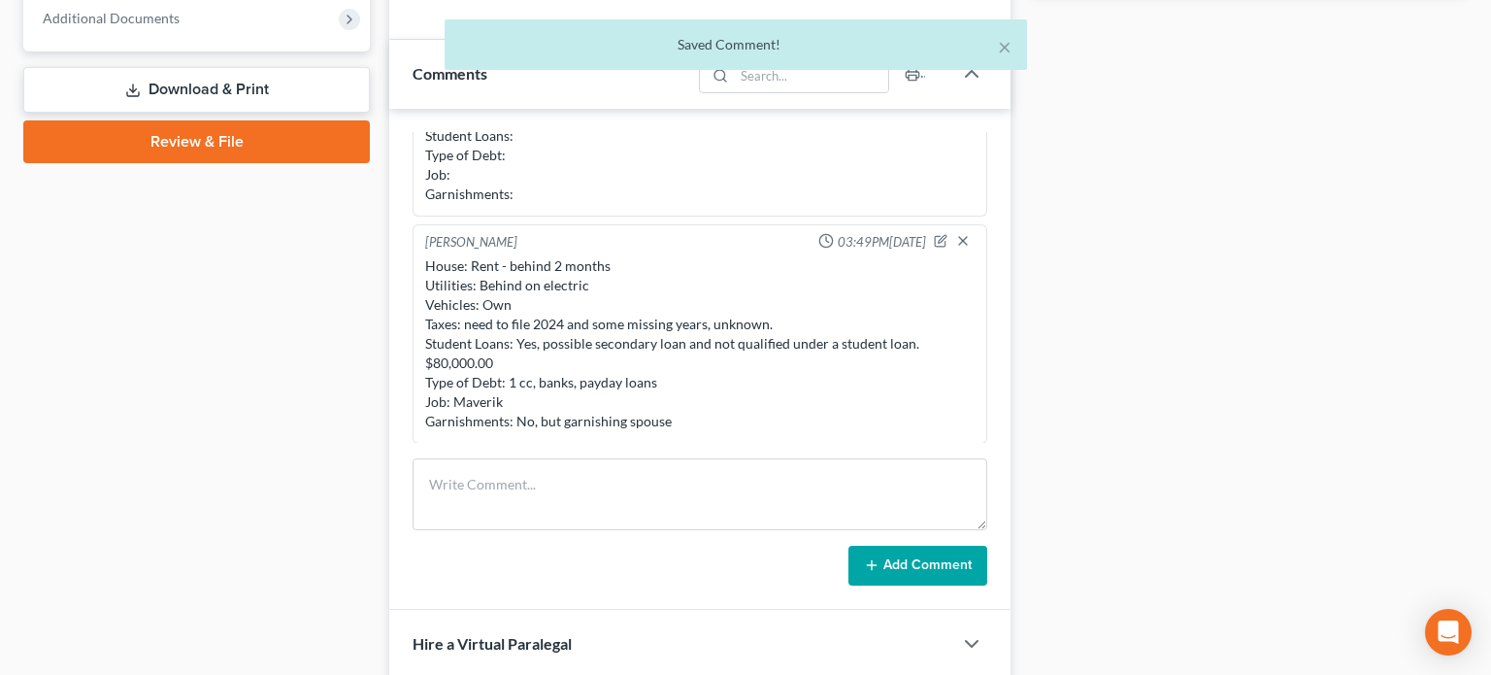
scroll to position [127, 0]
